Goal: Information Seeking & Learning: Learn about a topic

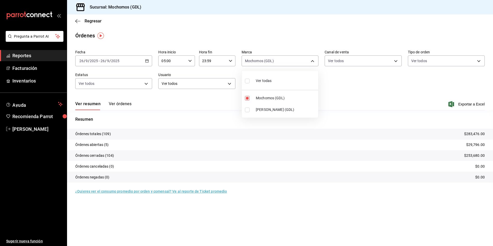
click at [93, 24] on div at bounding box center [246, 123] width 493 height 246
click at [93, 20] on span "Regresar" at bounding box center [93, 21] width 17 height 5
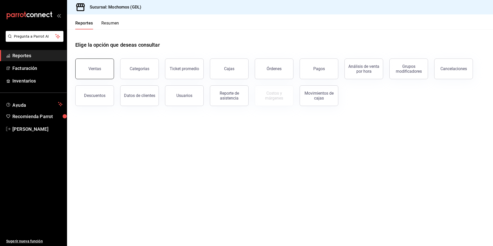
click at [98, 67] on div "Ventas" at bounding box center [94, 68] width 13 height 5
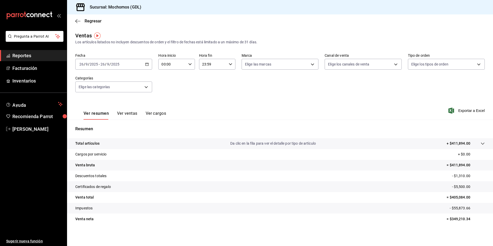
click at [145, 63] on icon "button" at bounding box center [147, 64] width 4 height 4
click at [101, 124] on span "Rango de fechas" at bounding box center [100, 126] width 40 height 5
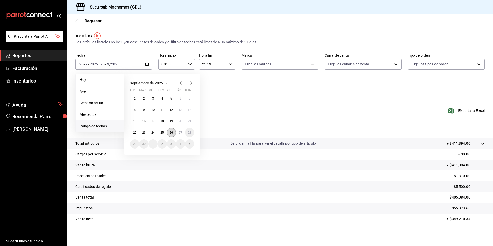
click at [169, 132] on button "26" at bounding box center [171, 132] width 9 height 9
click at [181, 130] on button "27" at bounding box center [180, 132] width 9 height 9
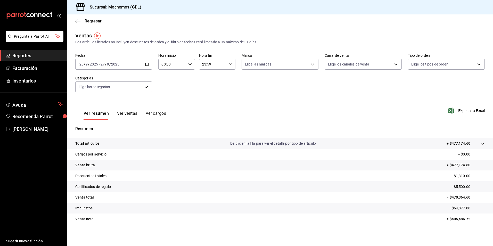
click at [191, 66] on div "00:00 Hora inicio" at bounding box center [176, 64] width 36 height 11
click at [169, 98] on button "04" at bounding box center [167, 101] width 16 height 10
type input "04:00"
click at [255, 68] on div at bounding box center [246, 123] width 493 height 246
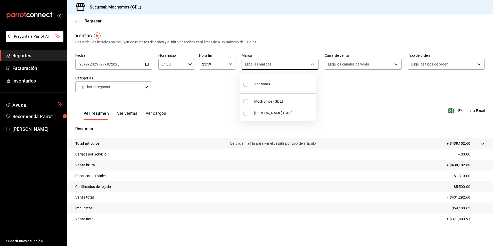
click at [250, 67] on body "Pregunta a Parrot AI Reportes Facturación Inventarios Ayuda Recomienda Parrot […" at bounding box center [246, 123] width 493 height 246
click at [257, 103] on span "Mochomos (GDL)" at bounding box center [284, 101] width 60 height 5
type input "36c25d4a-7cb0-456c-a434-e981d54830bc"
checkbox input "true"
click at [338, 66] on div at bounding box center [246, 123] width 493 height 246
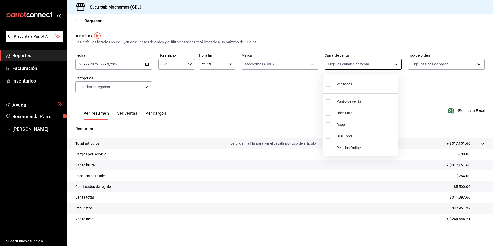
click at [325, 66] on body "Pregunta a Parrot AI Reportes Facturación Inventarios Ayuda Recomienda Parrot […" at bounding box center [246, 123] width 493 height 246
click at [333, 88] on div "Ver todos" at bounding box center [339, 83] width 27 height 11
type input "PARROT,UBER_EATS,RAPPI,DIDI_FOOD,ONLINE"
checkbox input "true"
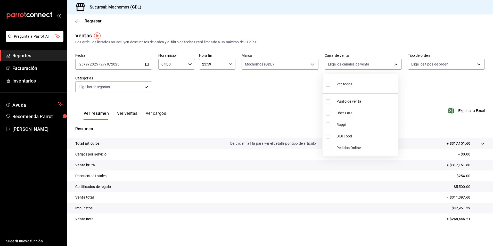
checkbox input "true"
click at [414, 67] on div at bounding box center [246, 123] width 493 height 246
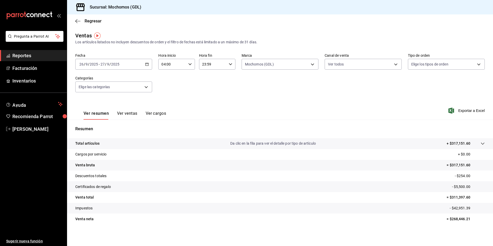
click at [412, 66] on body "Pregunta a Parrot AI Reportes Facturación Inventarios Ayuda Recomienda Parrot […" at bounding box center [246, 123] width 493 height 246
click at [410, 83] on input "checkbox" at bounding box center [410, 84] width 5 height 5
checkbox input "true"
type input "c3d0baef-30c0-4718-9d76-caab43e27316,13c4cc4a-99d2-42c0-ba96-c3de8c08c13d,7b791…"
checkbox input "true"
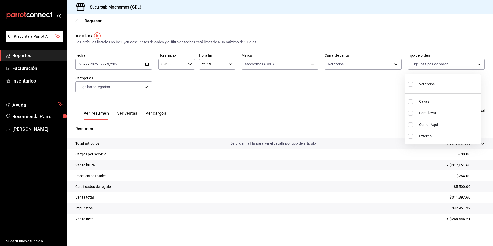
checkbox input "true"
click at [141, 87] on div at bounding box center [246, 123] width 493 height 246
click at [135, 89] on body "Pregunta a Parrot AI Reportes Facturación Inventarios Ayuda Recomienda Parrot […" at bounding box center [246, 123] width 493 height 246
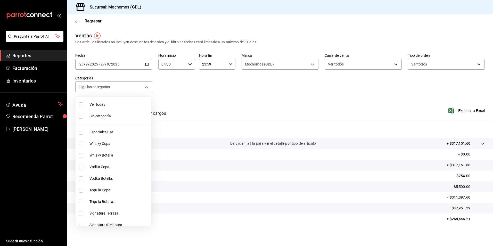
click at [117, 98] on ul "Ver todas Sin categoría Especiales Bar Whisky Copa Whisky Botella Vodka Copa. V…" at bounding box center [114, 161] width 76 height 129
click at [114, 104] on span "Ver todas" at bounding box center [119, 104] width 60 height 5
type input "c0db8a99-aef8-4e9c-862d-72763fc5d605,0e6da5ad-e1ed-4623-8a7f-4db137866549,4ba6e…"
checkbox input "true"
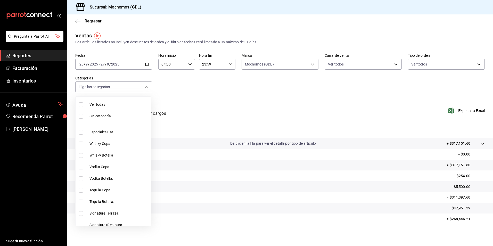
checkbox input "true"
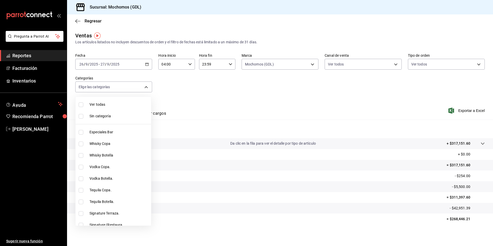
checkbox input "true"
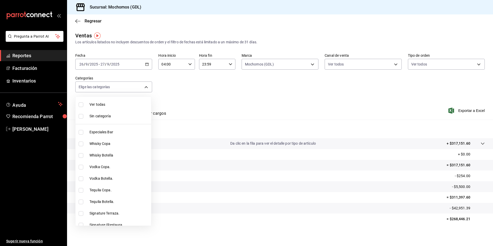
checkbox input "true"
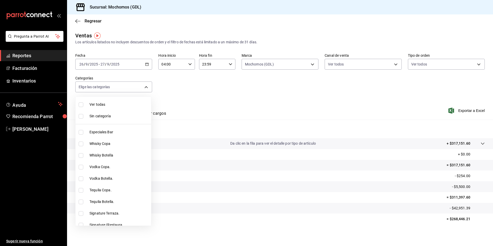
checkbox input "true"
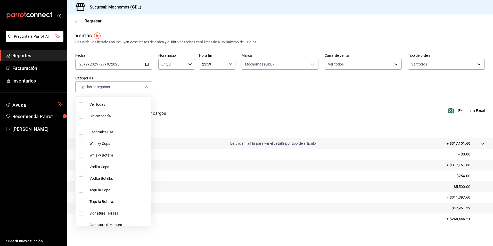
checkbox input "true"
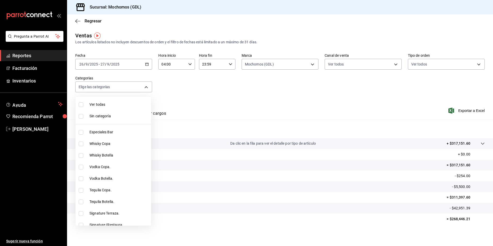
checkbox input "true"
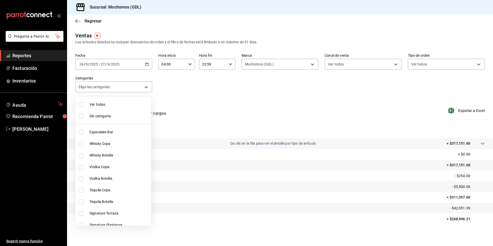
checkbox input "true"
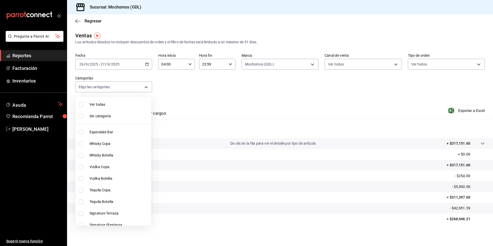
checkbox input "true"
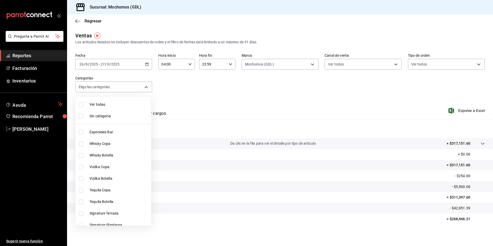
checkbox input "true"
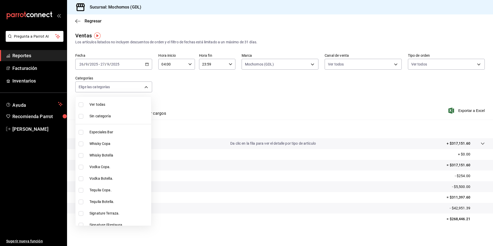
checkbox input "true"
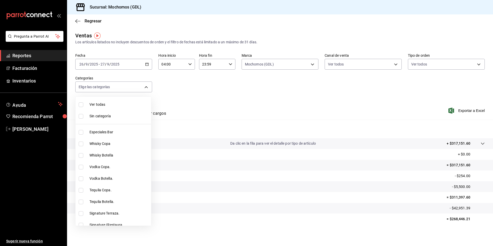
checkbox input "true"
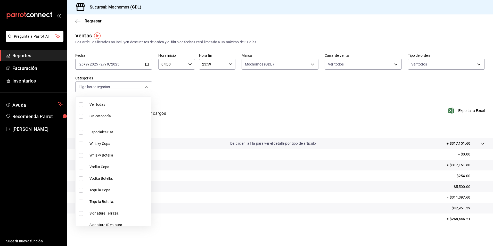
checkbox input "true"
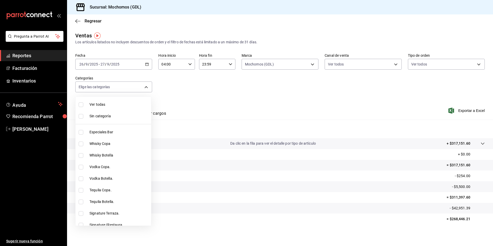
checkbox input "true"
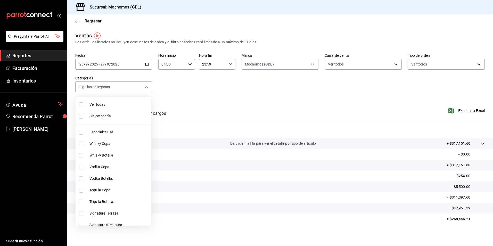
checkbox input "true"
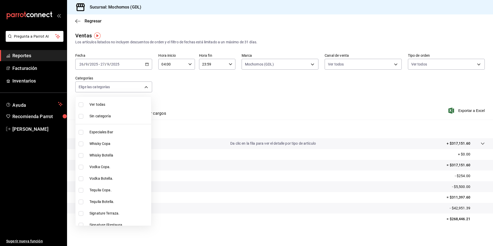
checkbox input "true"
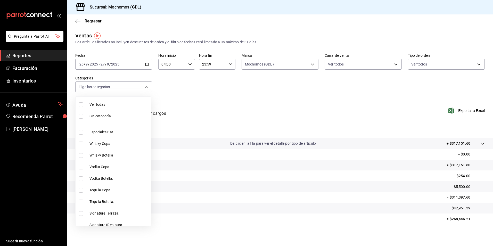
checkbox input "true"
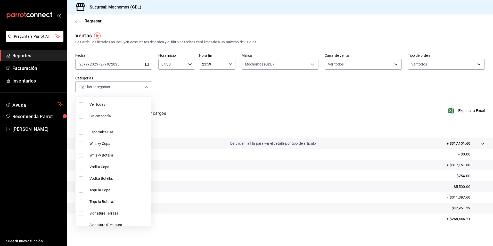
checkbox input "true"
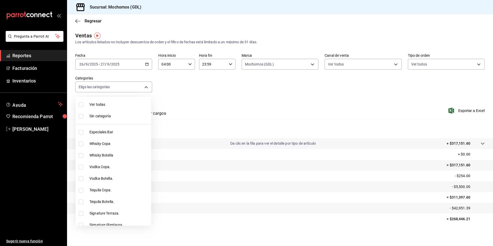
checkbox input "true"
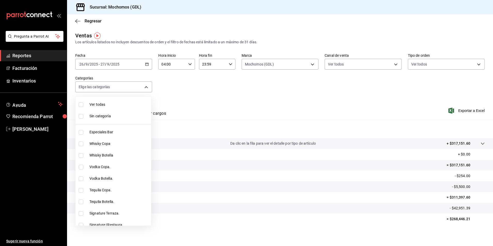
checkbox input "true"
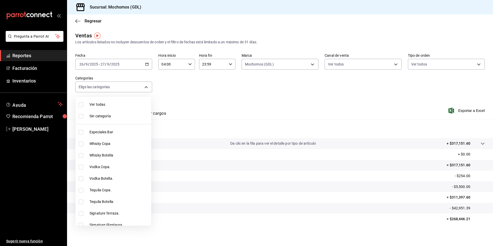
checkbox input "true"
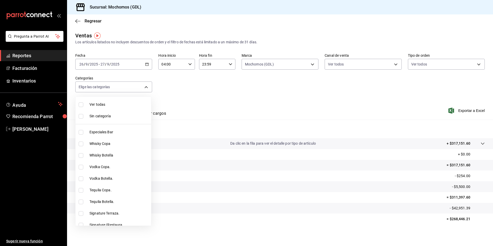
checkbox input "true"
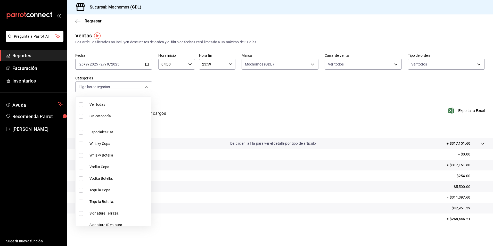
checkbox input "true"
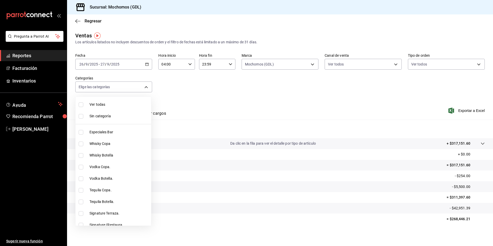
checkbox input "true"
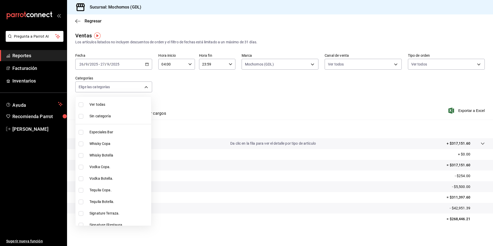
checkbox input "true"
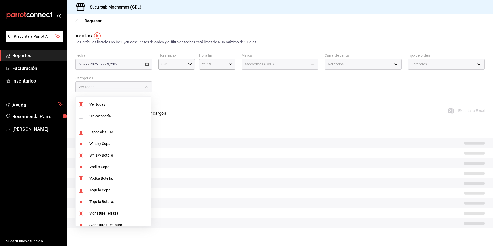
click at [110, 114] on span "Sin categoría" at bounding box center [119, 115] width 60 height 5
checkbox input "true"
click at [185, 87] on div at bounding box center [246, 123] width 493 height 246
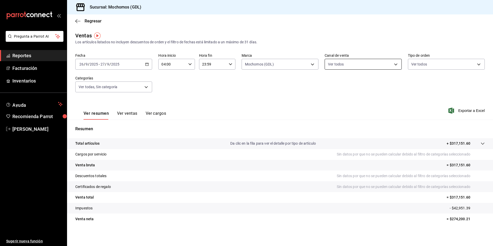
click at [371, 65] on body "Pregunta a Parrot AI Reportes Facturación Inventarios Ayuda Recomienda Parrot […" at bounding box center [246, 123] width 493 height 246
click at [354, 148] on span "Pedidos Online" at bounding box center [367, 147] width 60 height 5
type input "PARROT,UBER_EATS,RAPPI,DIDI_FOOD"
checkbox input "false"
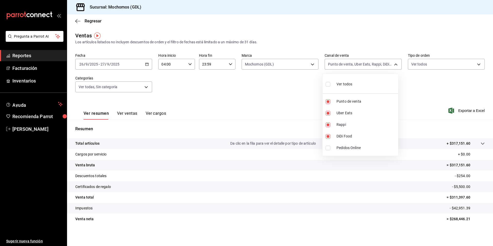
click at [299, 111] on div at bounding box center [246, 123] width 493 height 246
click at [271, 56] on label "Marca" at bounding box center [280, 56] width 77 height 4
click at [272, 62] on body "Pregunta a Parrot AI Reportes Facturación Inventarios Ayuda Recomienda Parrot […" at bounding box center [246, 123] width 493 height 246
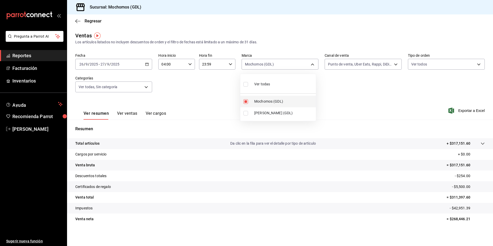
click at [266, 102] on span "Mochomos (GDL)" at bounding box center [284, 101] width 60 height 5
checkbox input "false"
click at [280, 112] on span "[PERSON_NAME] (GDL)" at bounding box center [284, 112] width 60 height 5
type input "9cac9703-0c5a-4d8b-addd-5b6b571d65b9"
checkbox input "true"
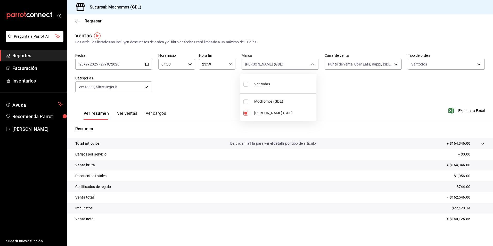
click at [262, 82] on span "Ver todas" at bounding box center [262, 83] width 16 height 5
type input "36c25d4a-7cb0-456c-a434-e981d54830bc,9cac9703-0c5a-4d8b-addd-5b6b571d65b9"
checkbox input "true"
click at [90, 23] on div at bounding box center [246, 123] width 493 height 246
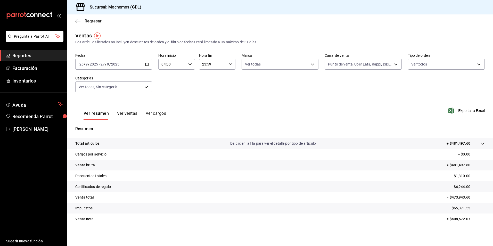
click at [90, 21] on span "Regresar" at bounding box center [93, 21] width 17 height 5
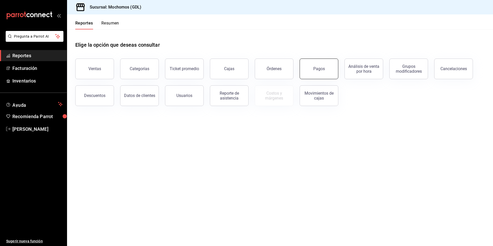
click at [313, 67] on button "Pagos" at bounding box center [319, 69] width 39 height 21
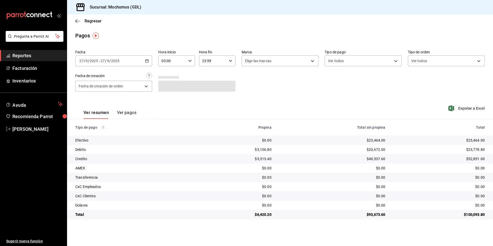
click at [140, 62] on div "[DATE] [DATE] - [DATE] [DATE]" at bounding box center [113, 60] width 77 height 11
click at [94, 133] on span "Rango de fechas" at bounding box center [100, 134] width 40 height 5
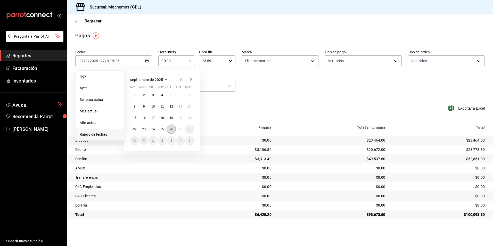
click at [170, 130] on abbr "26" at bounding box center [171, 129] width 3 height 4
click at [182, 130] on abbr "27" at bounding box center [180, 129] width 3 height 4
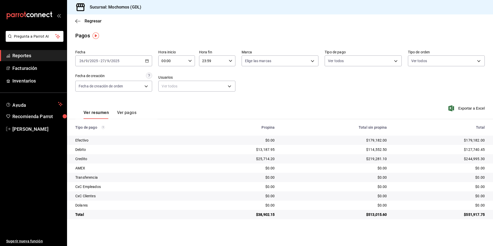
click at [195, 59] on div "00:00 Hora inicio" at bounding box center [176, 60] width 36 height 11
click at [165, 86] on span "05" at bounding box center [167, 84] width 10 height 4
type input "05:00"
click at [260, 60] on div at bounding box center [246, 123] width 493 height 246
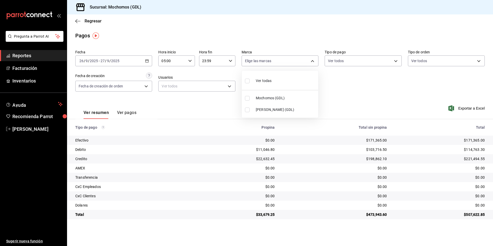
click at [259, 63] on body "Pregunta a Parrot AI Reportes Facturación Inventarios Ayuda Recomienda Parrot […" at bounding box center [246, 123] width 493 height 246
click at [259, 84] on div "Ver todas" at bounding box center [258, 80] width 27 height 11
type input "36c25d4a-7cb0-456c-a434-e981d54830bc,9cac9703-0c5a-4d8b-addd-5b6b571d65b9"
checkbox input "true"
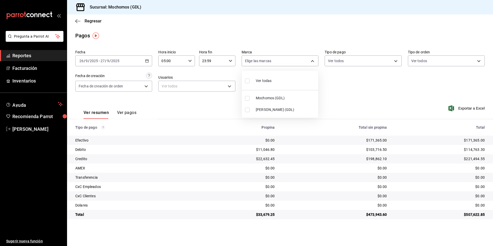
checkbox input "true"
click at [342, 62] on div at bounding box center [246, 123] width 493 height 246
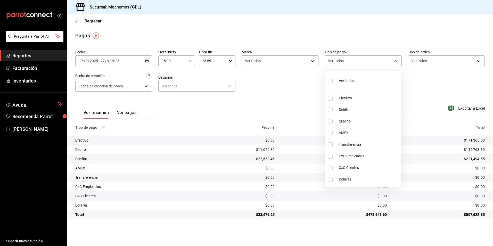
click at [335, 63] on body "Pregunta a Parrot AI Reportes Facturación Inventarios Ayuda Recomienda Parrot […" at bounding box center [246, 123] width 493 height 246
click at [335, 81] on div "Ver todos" at bounding box center [341, 80] width 27 height 11
type input "43f15ab9-6aaf-467e-828e-46d2c45c5663,c4bdfb15-5497-4aae-ad2b-38852a02f4e8,2255b…"
checkbox input "true"
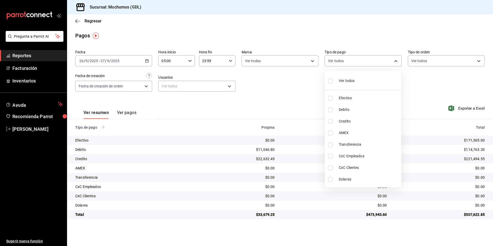
checkbox input "true"
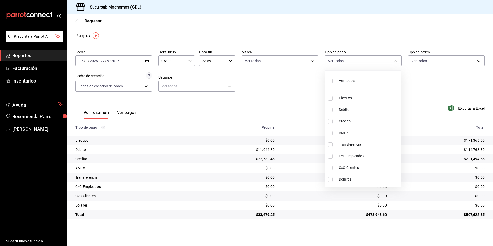
checkbox input "true"
click at [431, 60] on div at bounding box center [246, 123] width 493 height 246
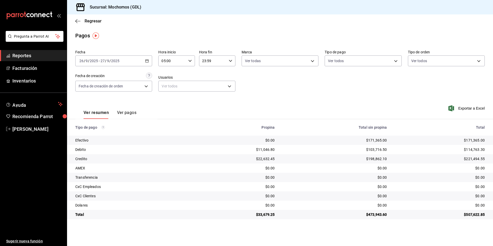
click at [428, 63] on body "Pregunta a Parrot AI Reportes Facturación Inventarios Ayuda Recomienda Parrot […" at bounding box center [246, 123] width 493 height 246
click at [418, 84] on label at bounding box center [414, 80] width 7 height 7
click at [416, 83] on input "checkbox" at bounding box center [413, 81] width 5 height 5
checkbox input "false"
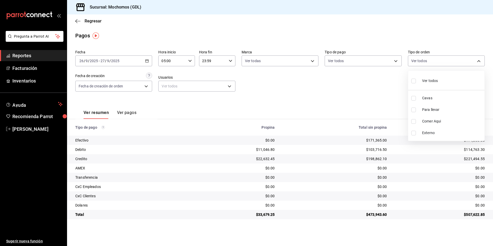
checkbox input "false"
click at [141, 87] on div at bounding box center [246, 123] width 493 height 246
